Goal: Transaction & Acquisition: Purchase product/service

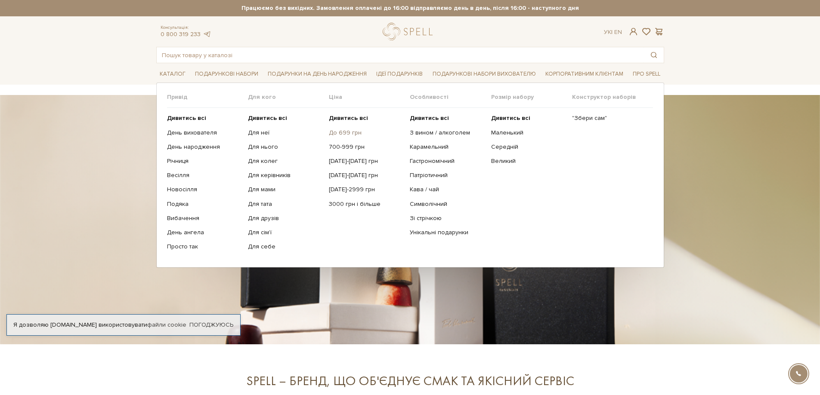
click at [342, 134] on link "До 699 грн" at bounding box center [366, 133] width 74 height 8
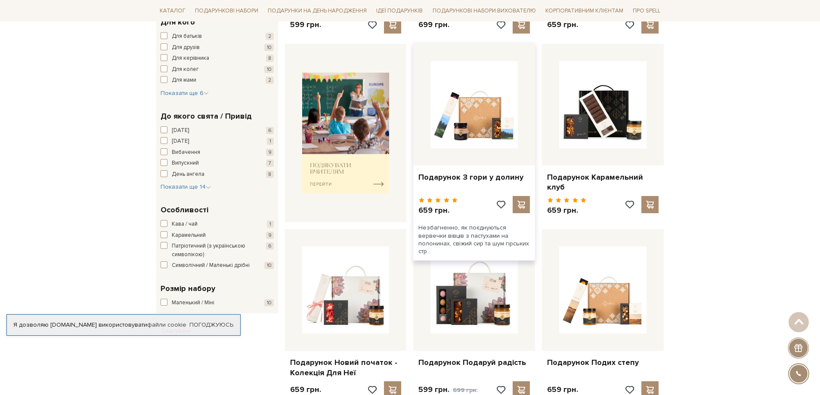
scroll to position [516, 0]
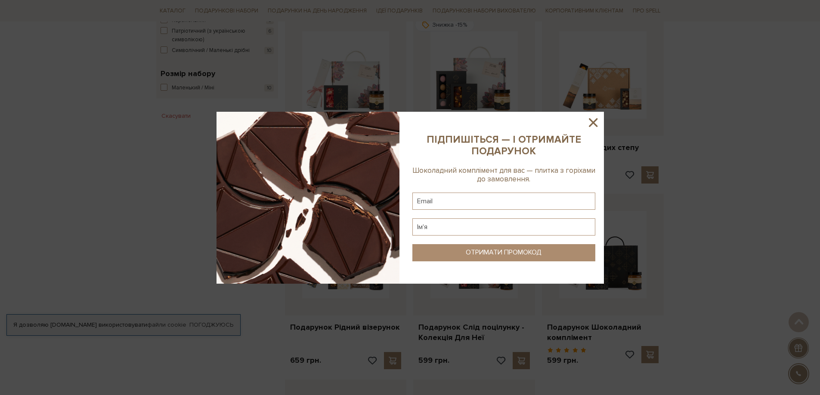
click at [596, 121] on icon at bounding box center [593, 122] width 15 height 15
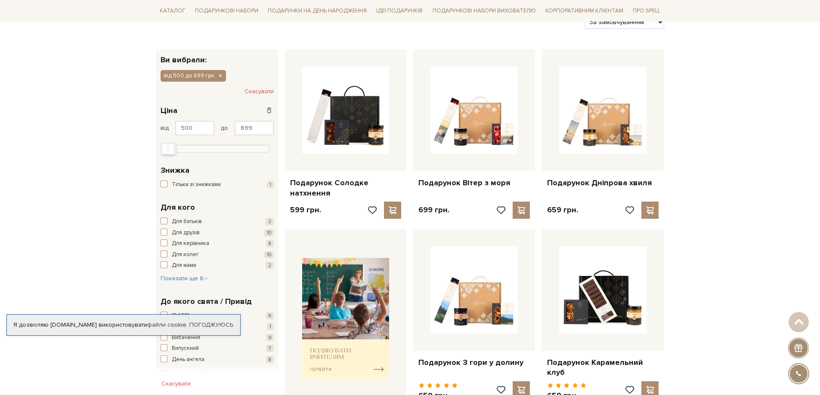
scroll to position [0, 0]
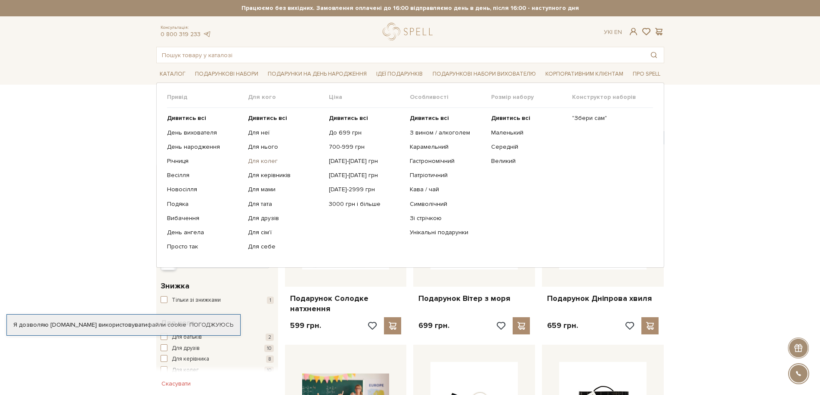
click at [270, 160] on link "Для колег" at bounding box center [285, 162] width 74 height 8
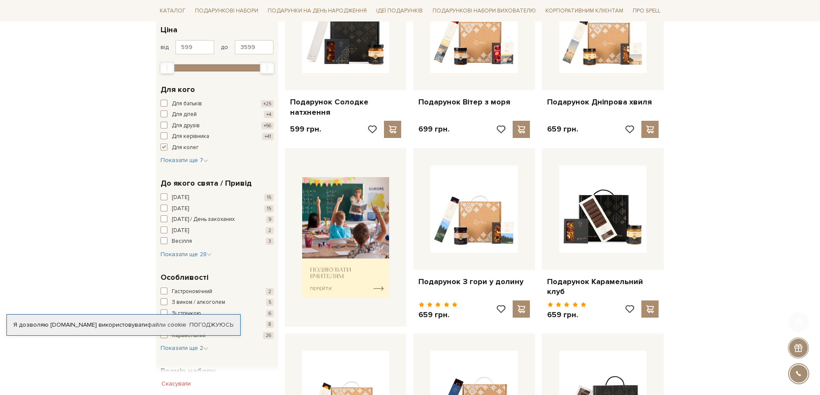
scroll to position [344, 0]
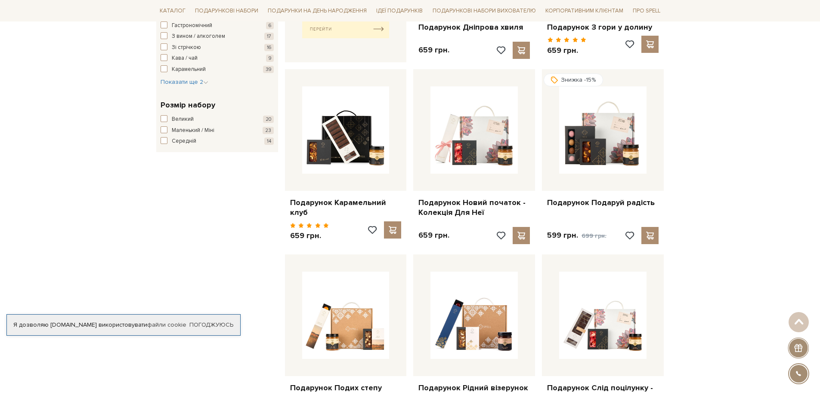
scroll to position [430, 0]
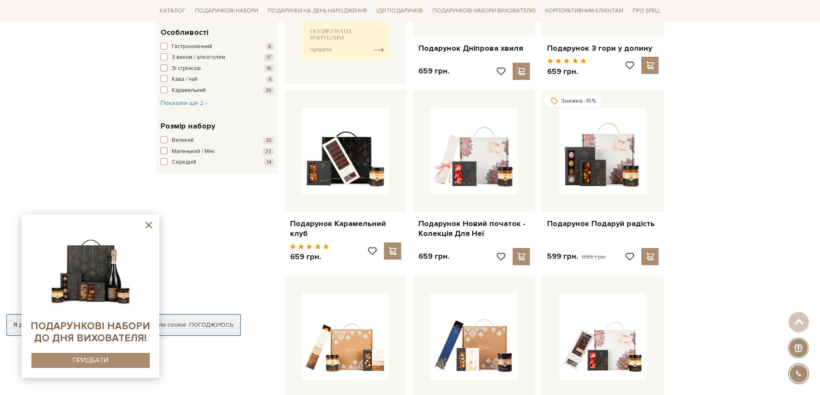
click at [163, 151] on span "button" at bounding box center [164, 151] width 7 height 7
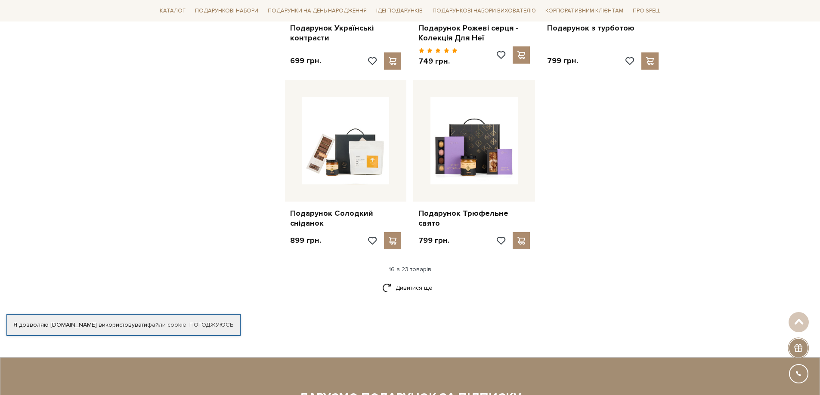
scroll to position [1076, 0]
